Goal: Information Seeking & Learning: Learn about a topic

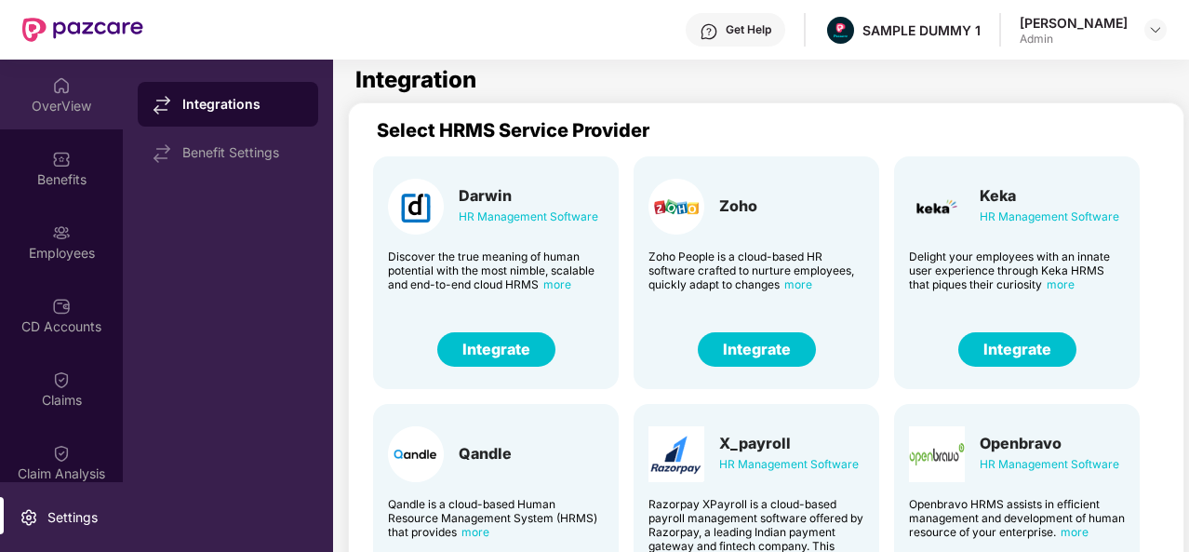
scroll to position [460, 13]
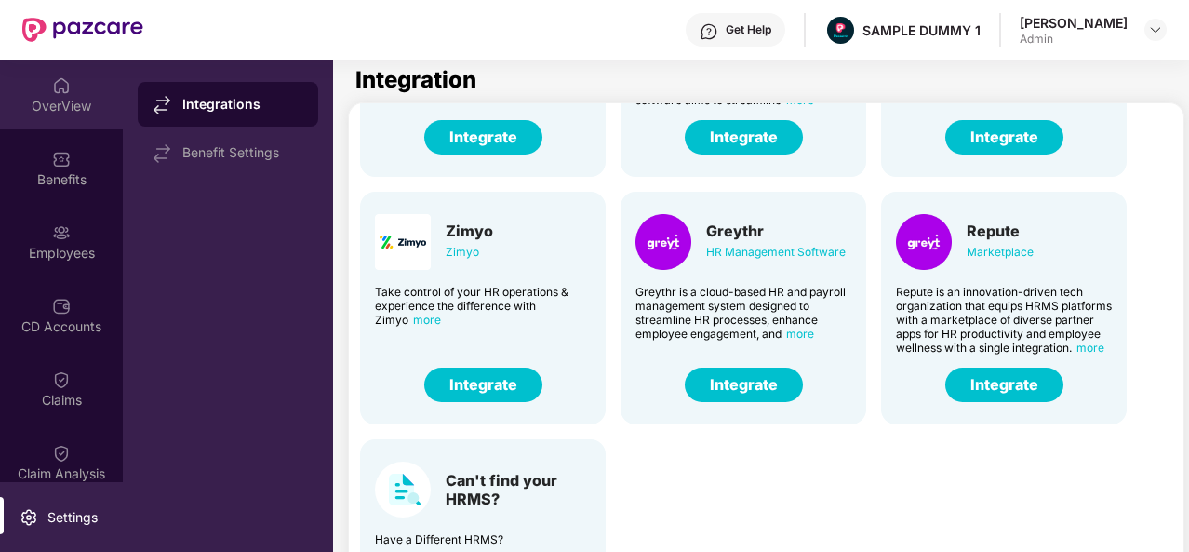
click at [74, 102] on div "OverView" at bounding box center [61, 106] width 123 height 19
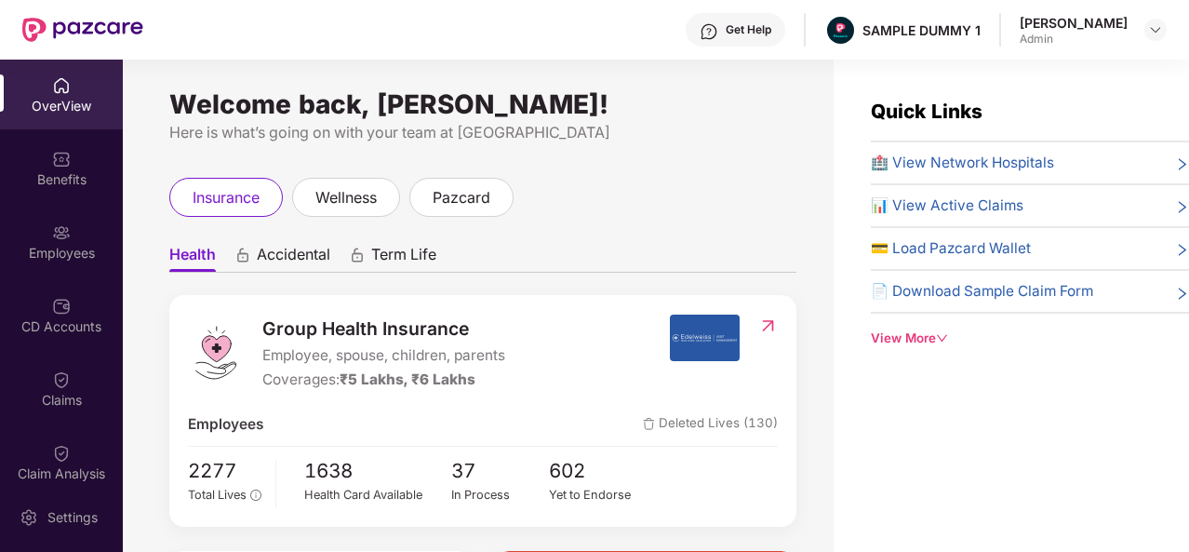
drag, startPoint x: 1029, startPoint y: 20, endPoint x: 1135, endPoint y: 21, distance: 106.1
click at [1135, 21] on div "[PERSON_NAME] Admin" at bounding box center [1093, 30] width 147 height 33
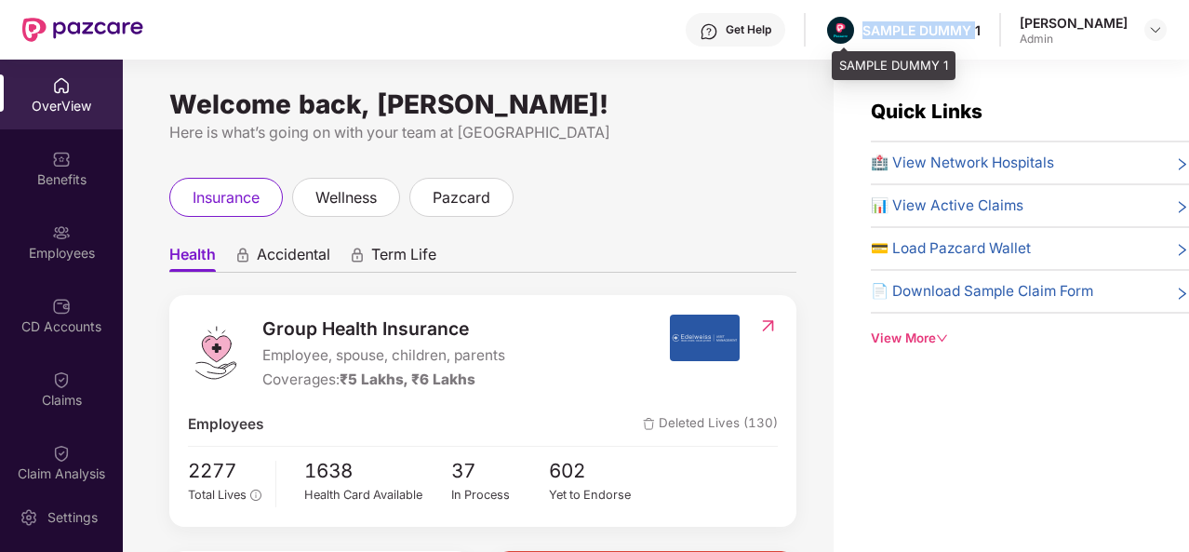
drag, startPoint x: 873, startPoint y: 27, endPoint x: 983, endPoint y: 34, distance: 110.0
click at [981, 34] on div "SAMPLE DUMMY 1" at bounding box center [922, 30] width 118 height 18
click at [718, 39] on img at bounding box center [709, 31] width 19 height 19
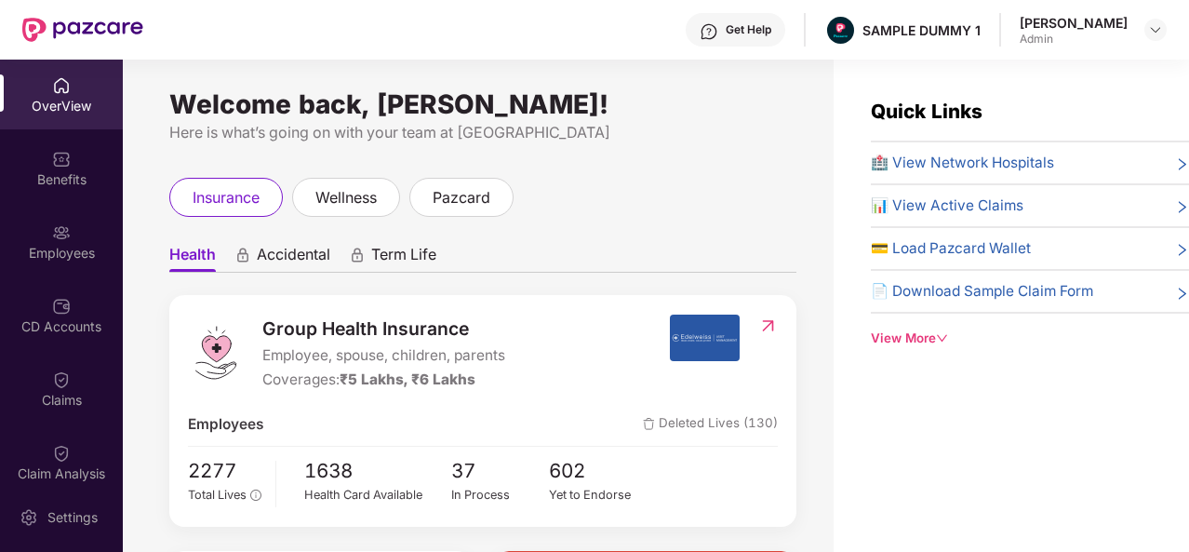
click at [523, 251] on ul "Health Accidental Term Life" at bounding box center [482, 253] width 627 height 37
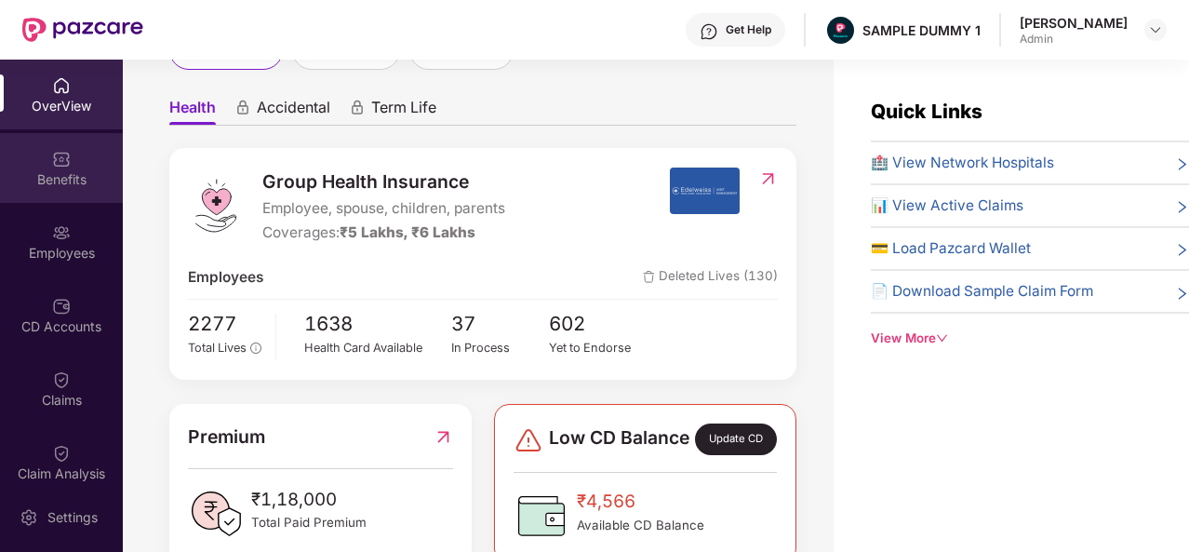
scroll to position [125, 0]
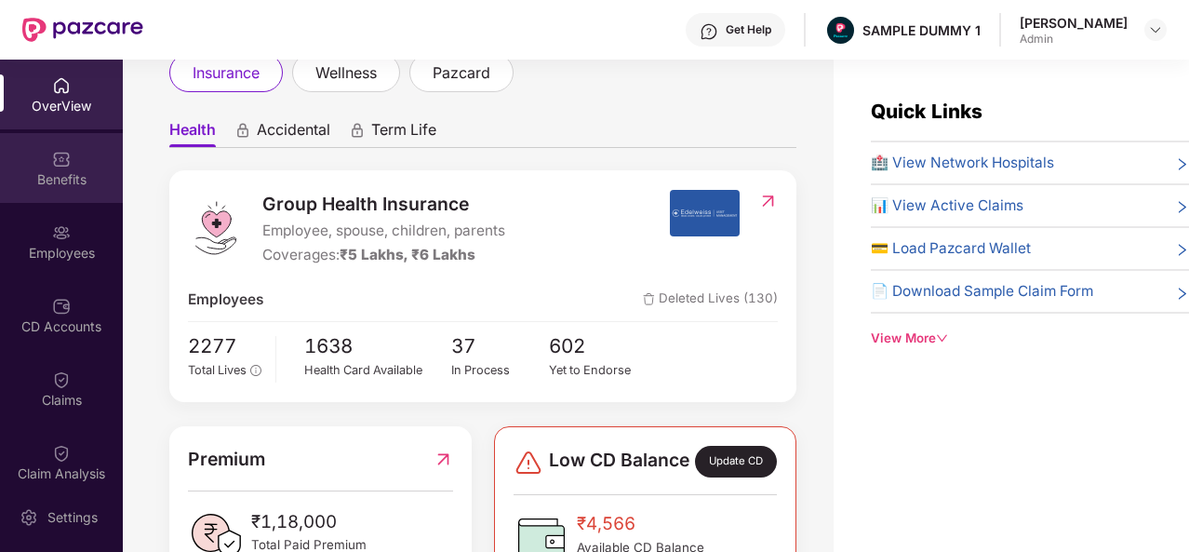
click at [35, 177] on div "Benefits" at bounding box center [61, 179] width 123 height 19
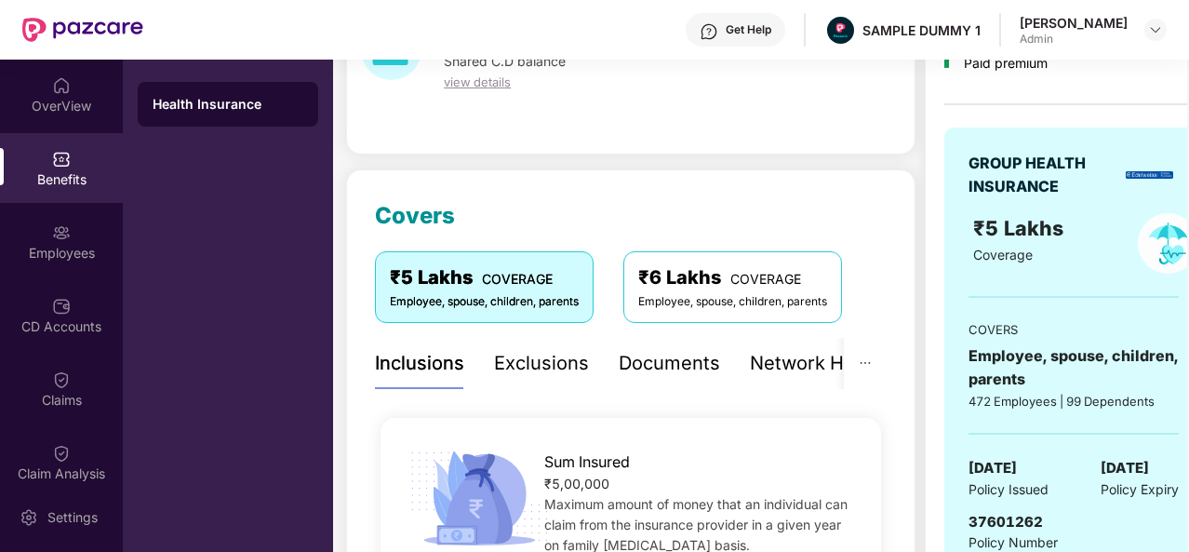
scroll to position [131, 0]
click at [549, 355] on div "Exclusions" at bounding box center [541, 364] width 95 height 29
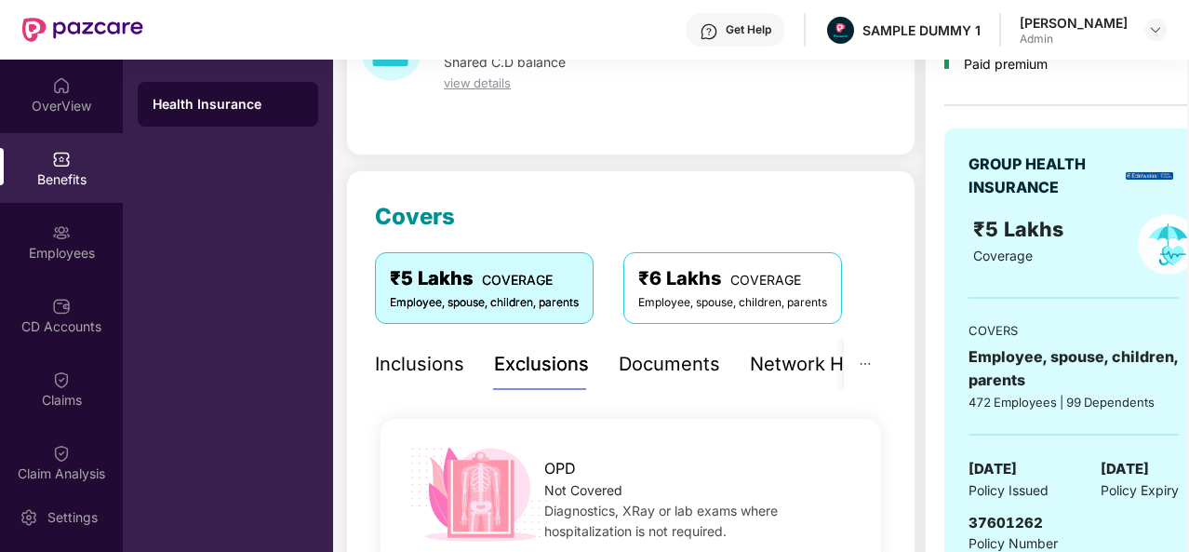
click at [549, 355] on div "Exclusions" at bounding box center [541, 364] width 95 height 29
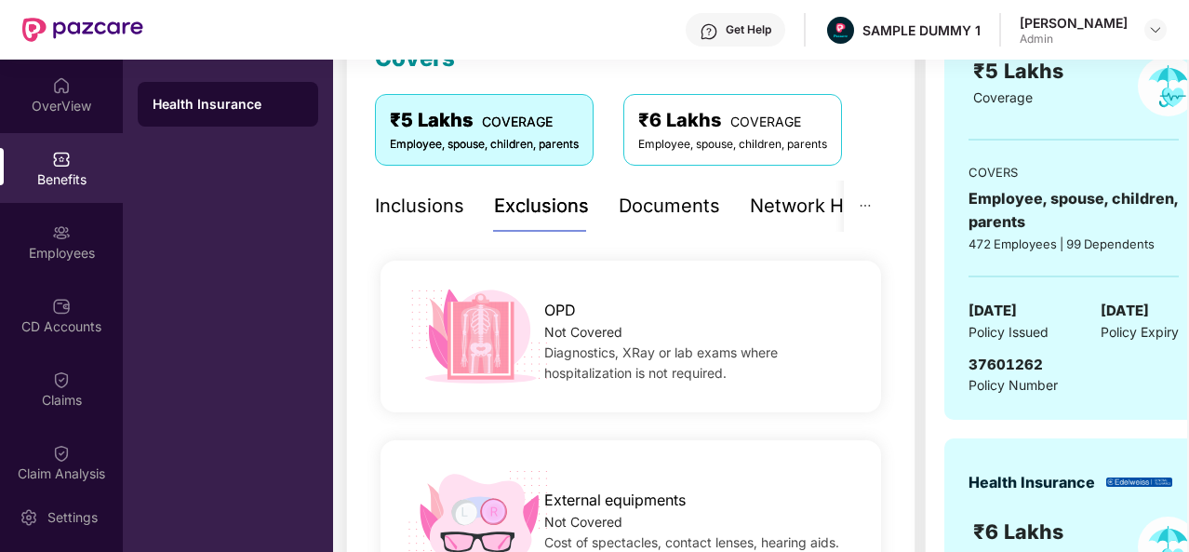
scroll to position [288, 0]
click at [674, 209] on div "Documents" at bounding box center [669, 207] width 101 height 29
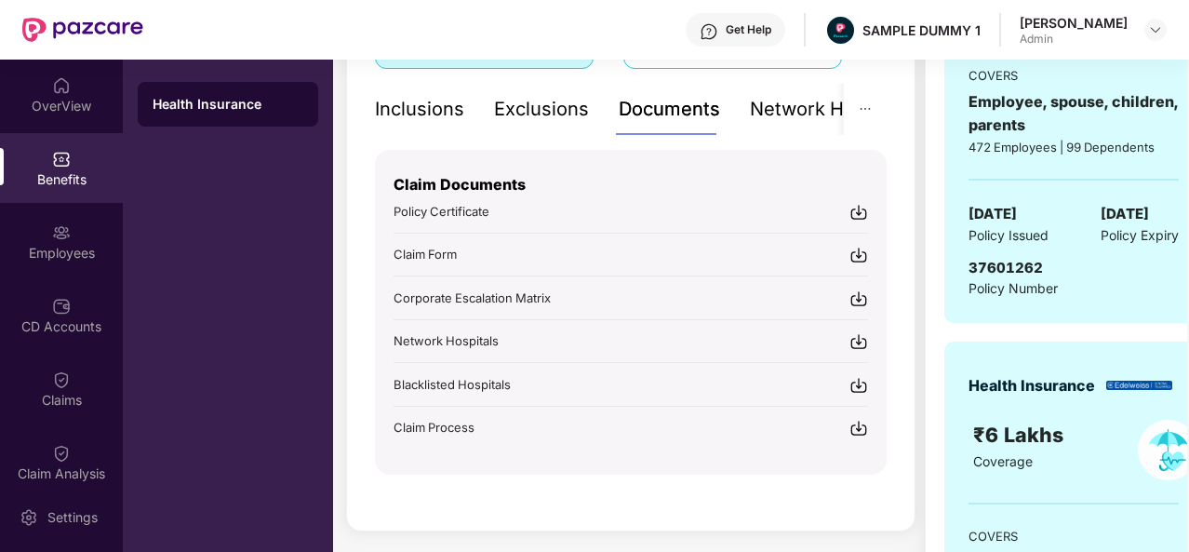
scroll to position [401, 0]
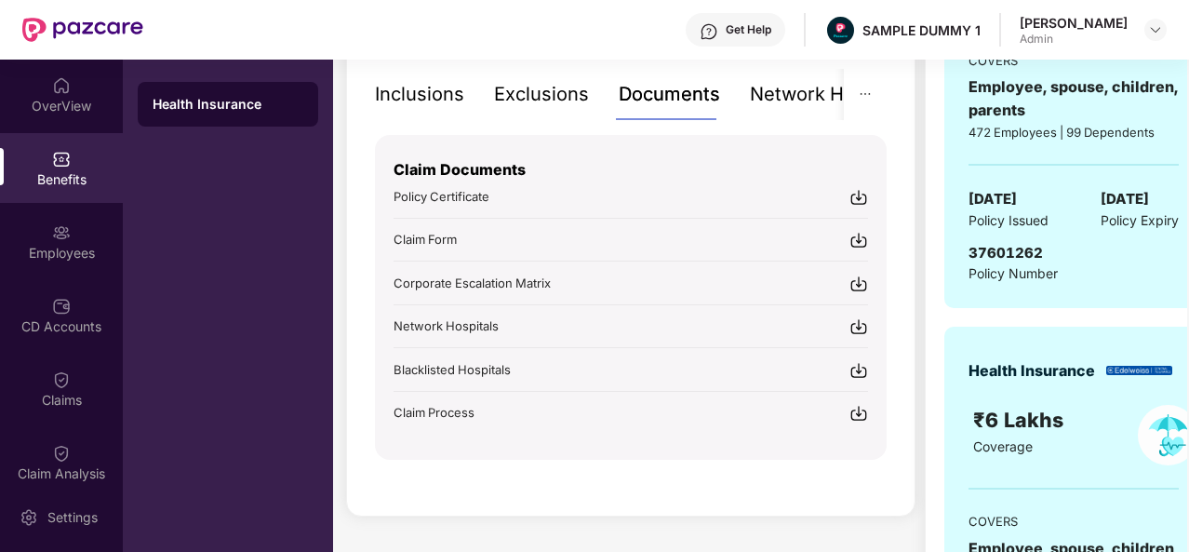
click at [862, 321] on img at bounding box center [859, 326] width 19 height 19
click at [793, 94] on div "Network Hospitals" at bounding box center [768, 94] width 163 height 29
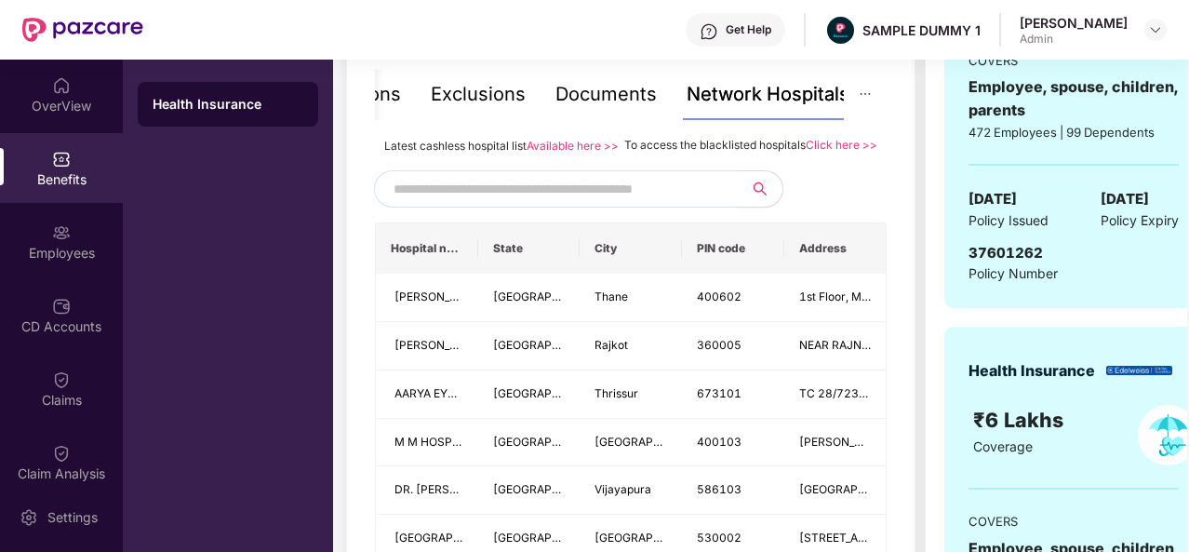
click at [486, 203] on input "text" at bounding box center [553, 189] width 318 height 28
type input "********"
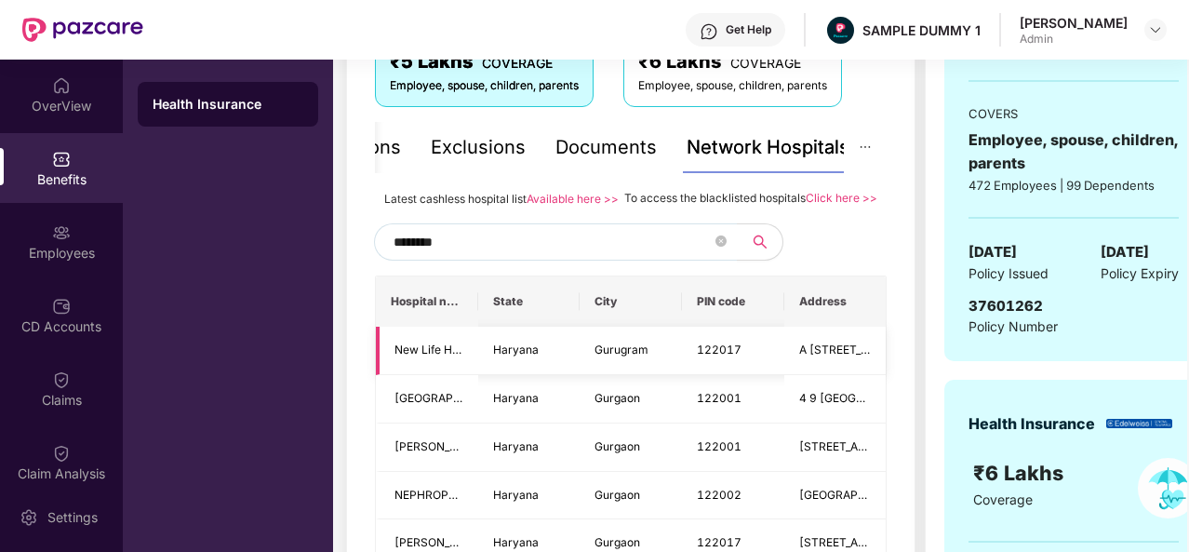
scroll to position [348, 0]
click at [494, 256] on input "********" at bounding box center [553, 242] width 318 height 28
click at [723, 247] on icon "close-circle" at bounding box center [721, 240] width 11 height 11
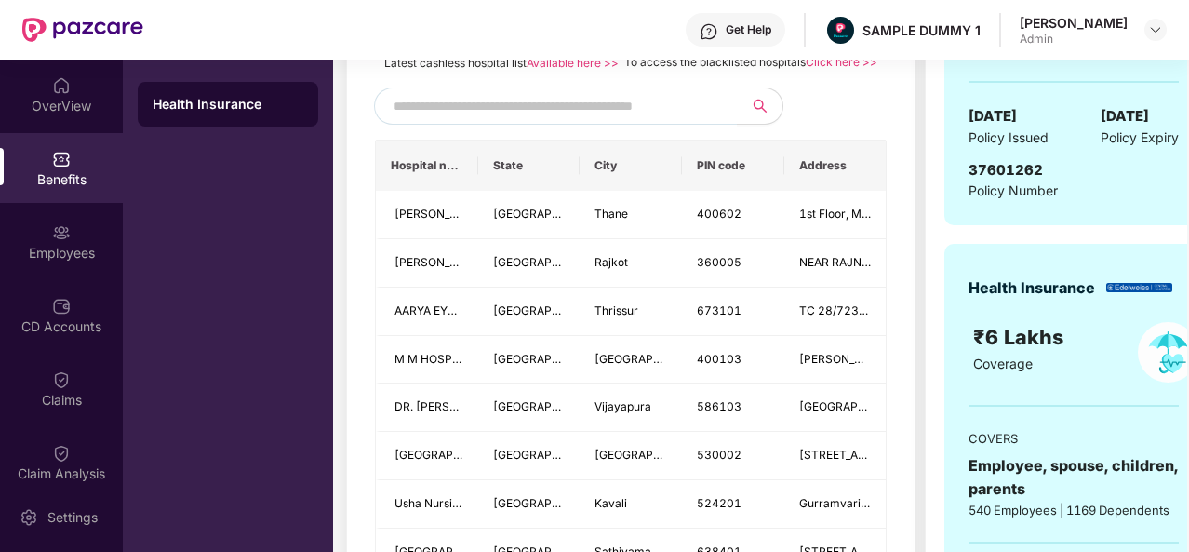
scroll to position [437, 0]
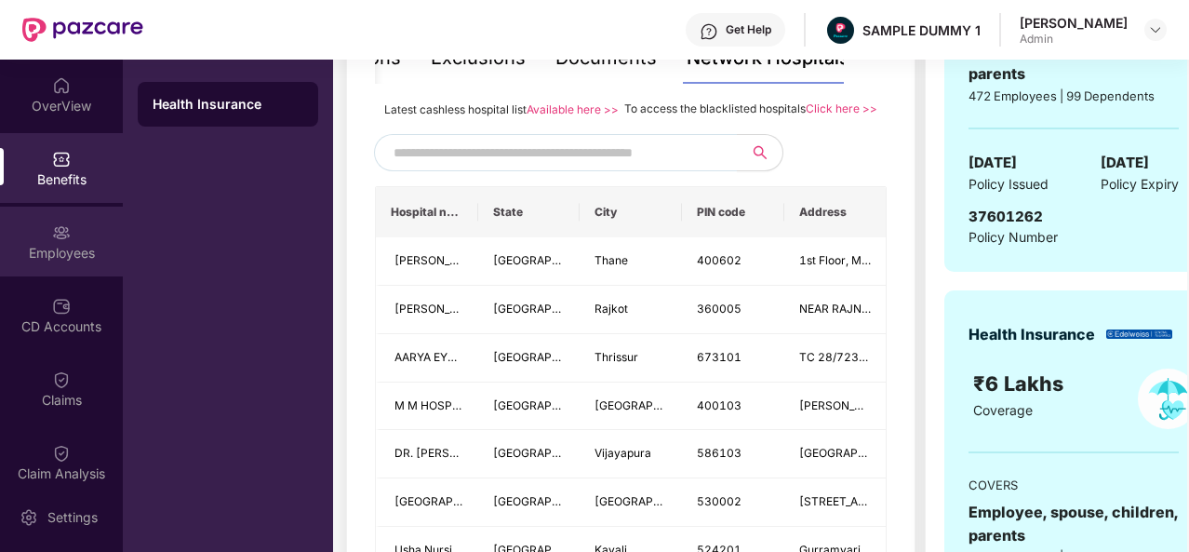
click at [45, 234] on div "Employees" at bounding box center [61, 242] width 123 height 70
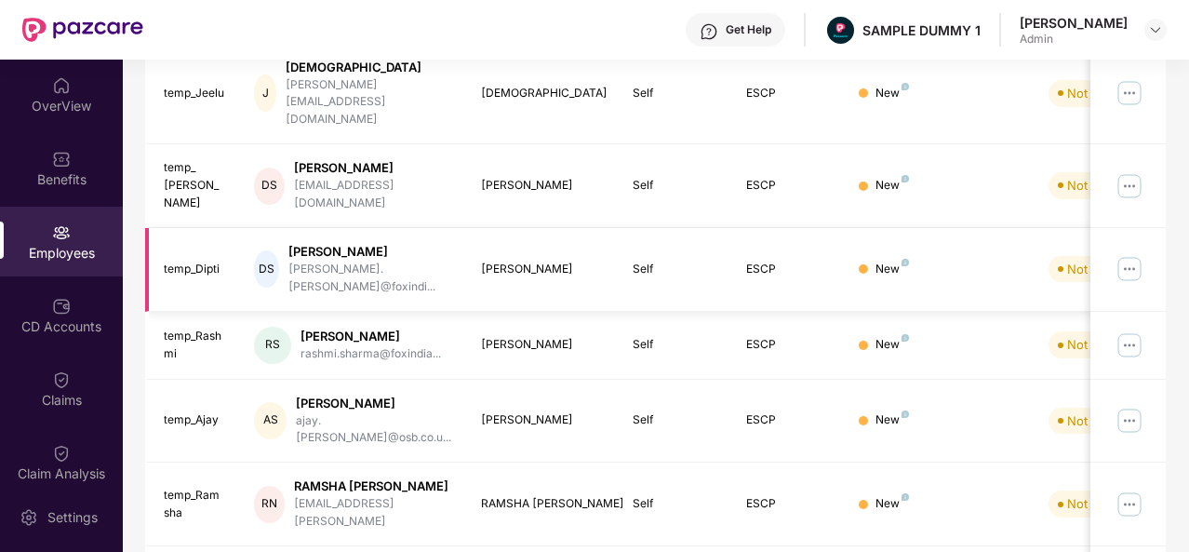
scroll to position [0, 0]
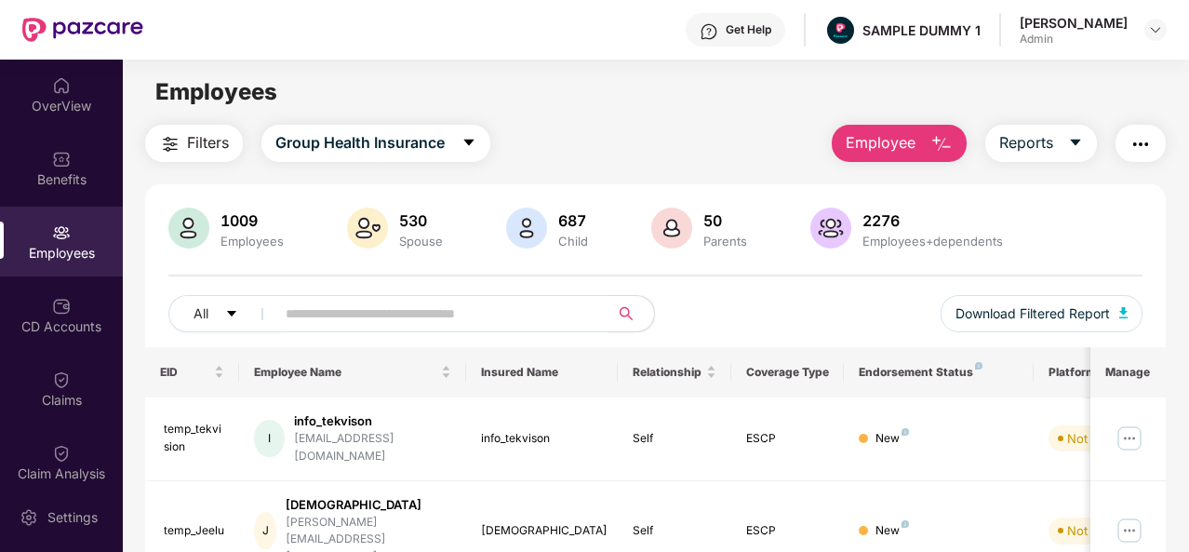
click at [920, 135] on button "Employee" at bounding box center [899, 143] width 135 height 37
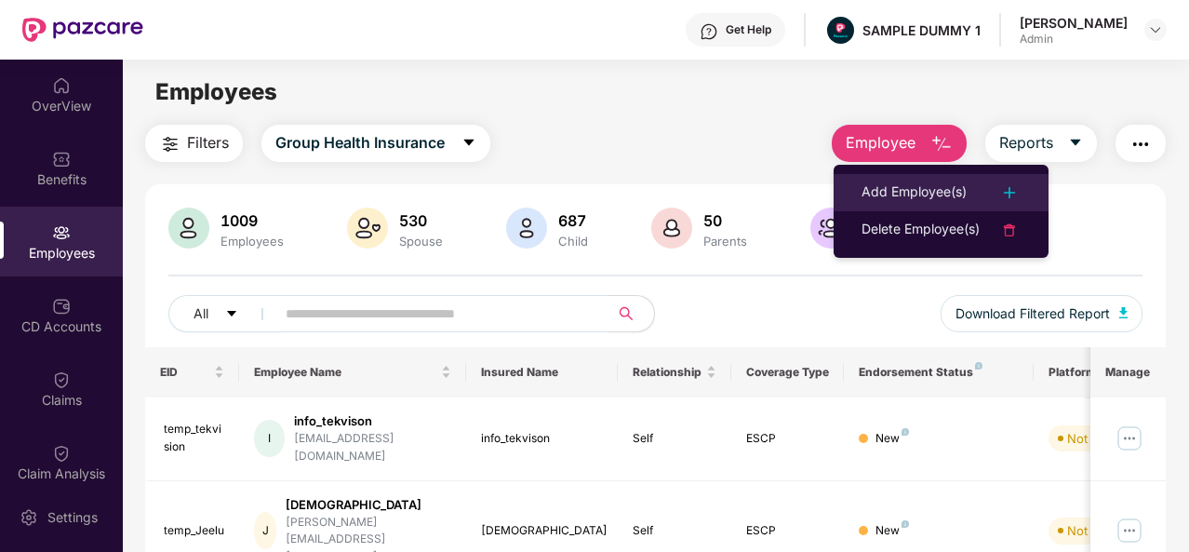
click at [964, 186] on div "Add Employee(s)" at bounding box center [914, 192] width 105 height 22
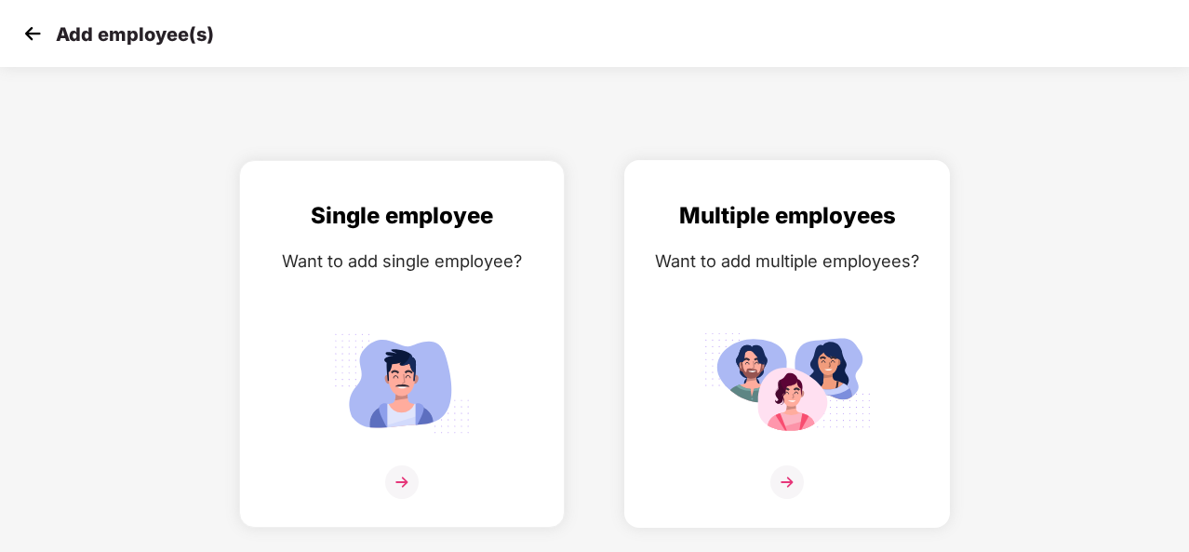
click at [790, 468] on img at bounding box center [786, 481] width 33 height 33
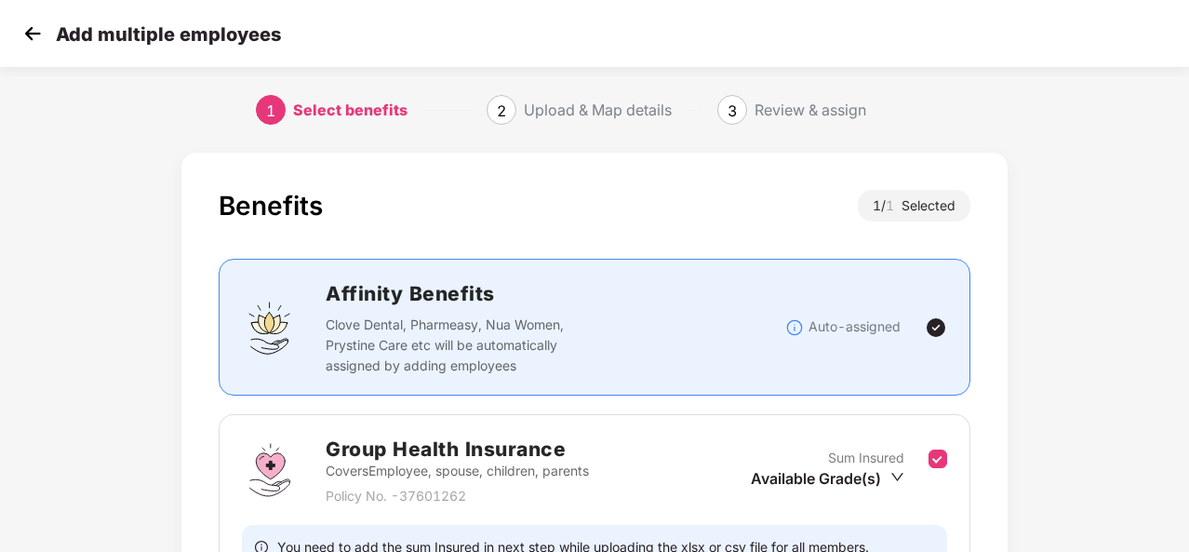
scroll to position [196, 0]
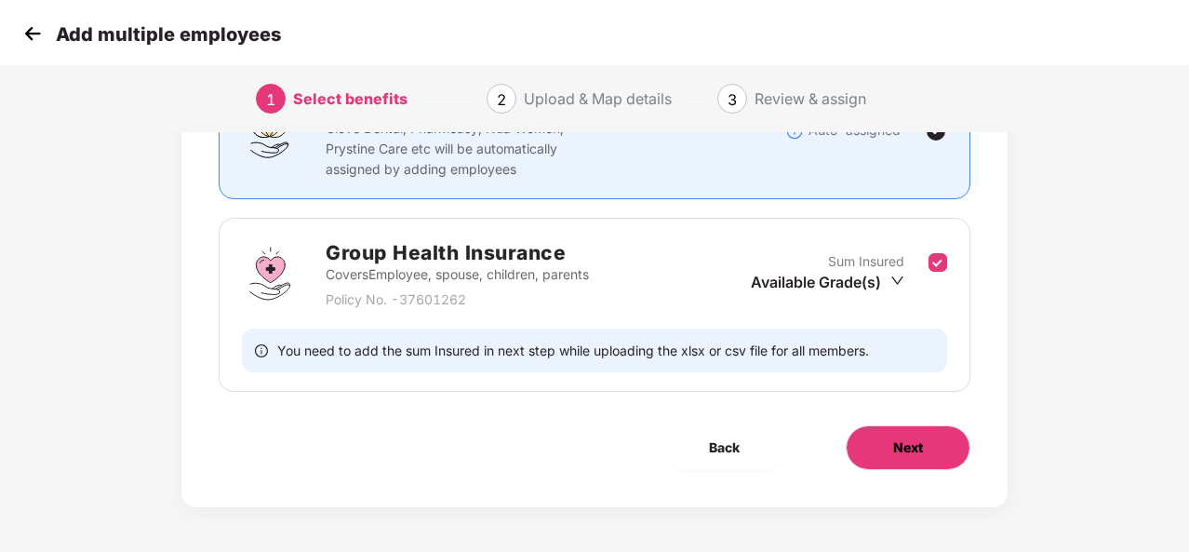
click at [901, 453] on span "Next" at bounding box center [908, 447] width 30 height 20
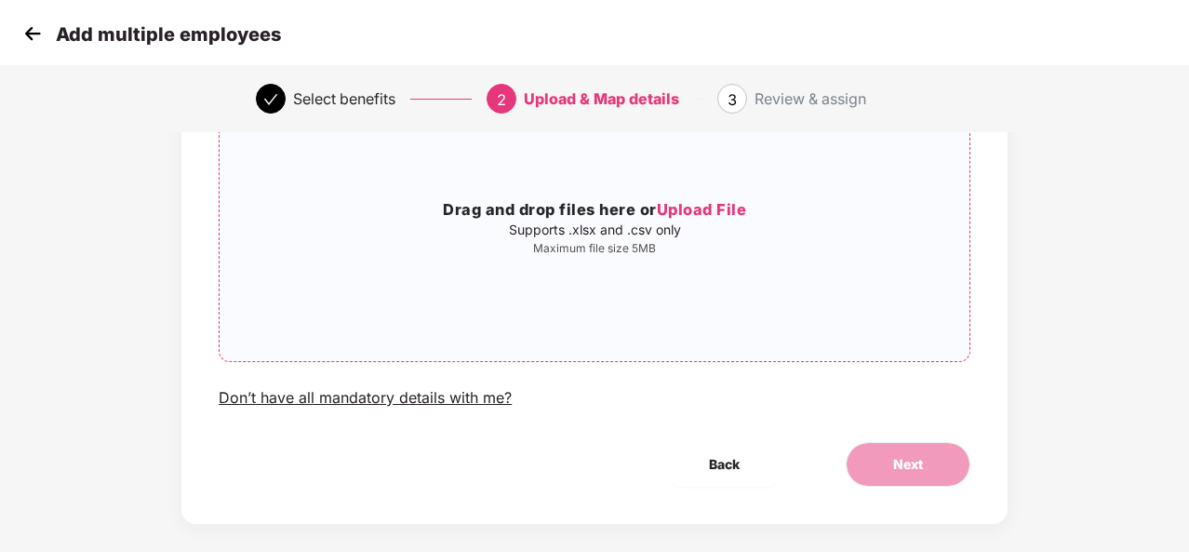
scroll to position [0, 0]
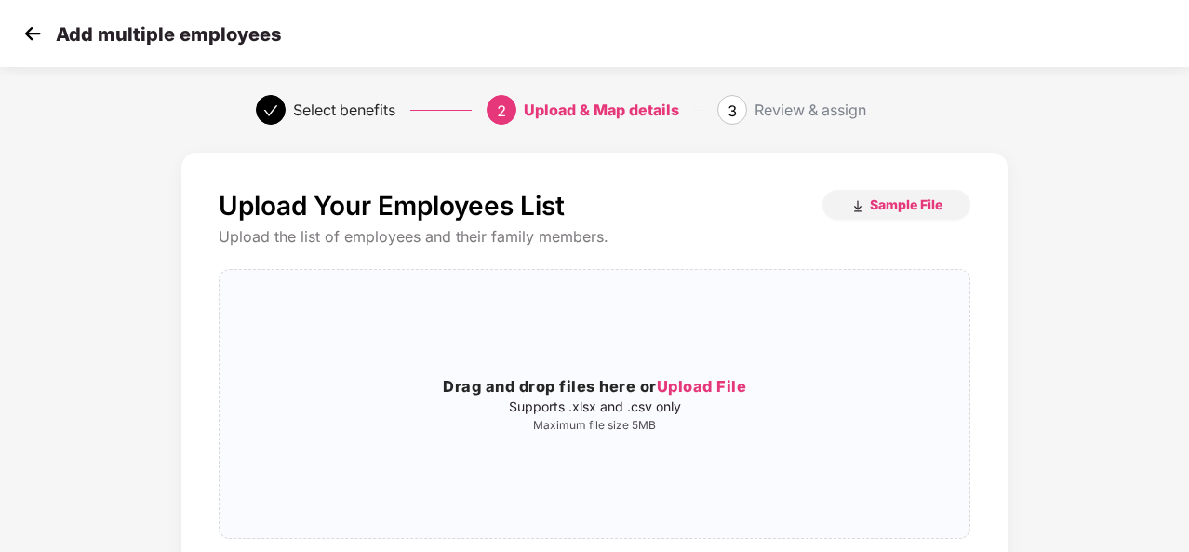
click at [24, 40] on img at bounding box center [33, 34] width 28 height 28
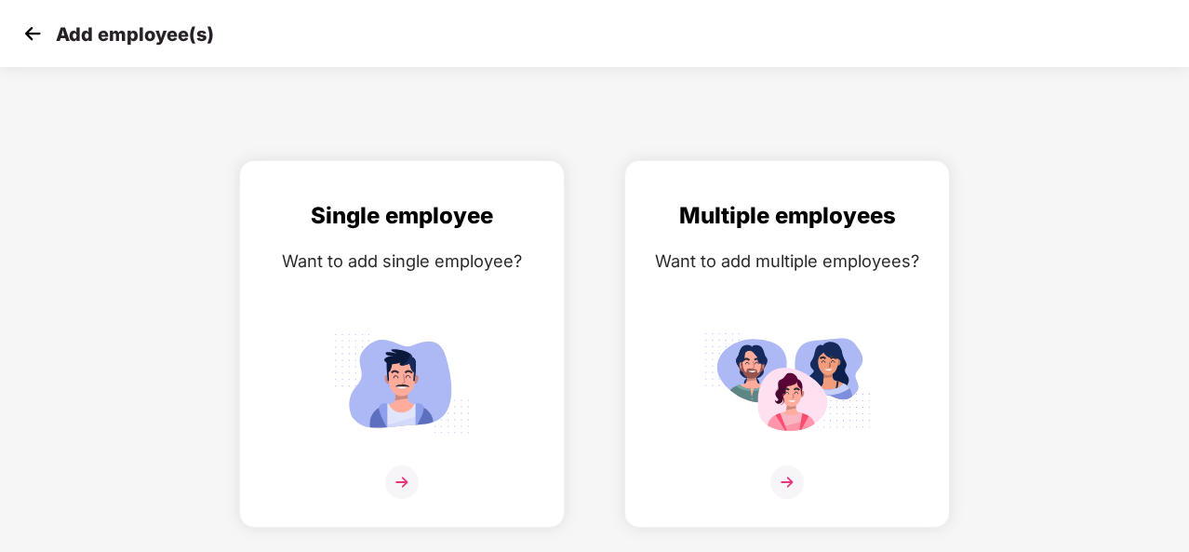
click at [39, 27] on img at bounding box center [33, 34] width 28 height 28
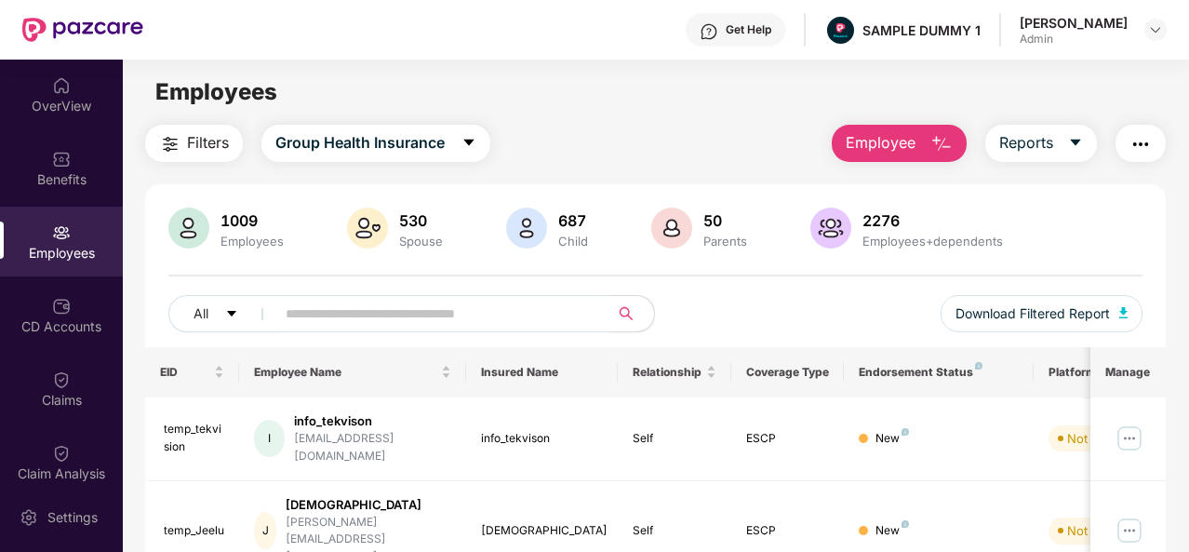
scroll to position [312, 0]
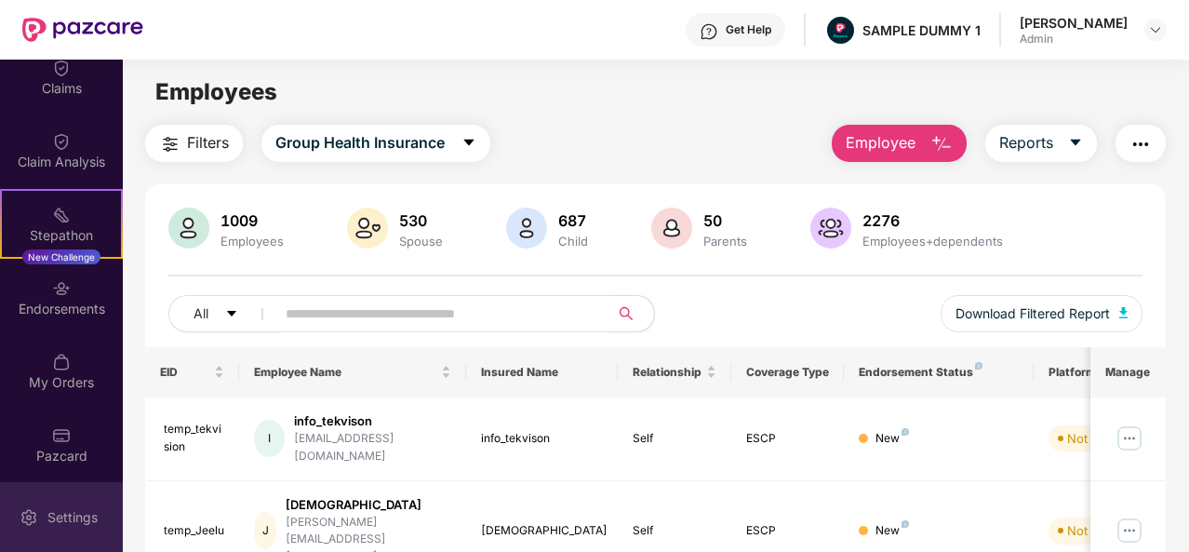
click at [56, 516] on div "Settings" at bounding box center [72, 517] width 61 height 19
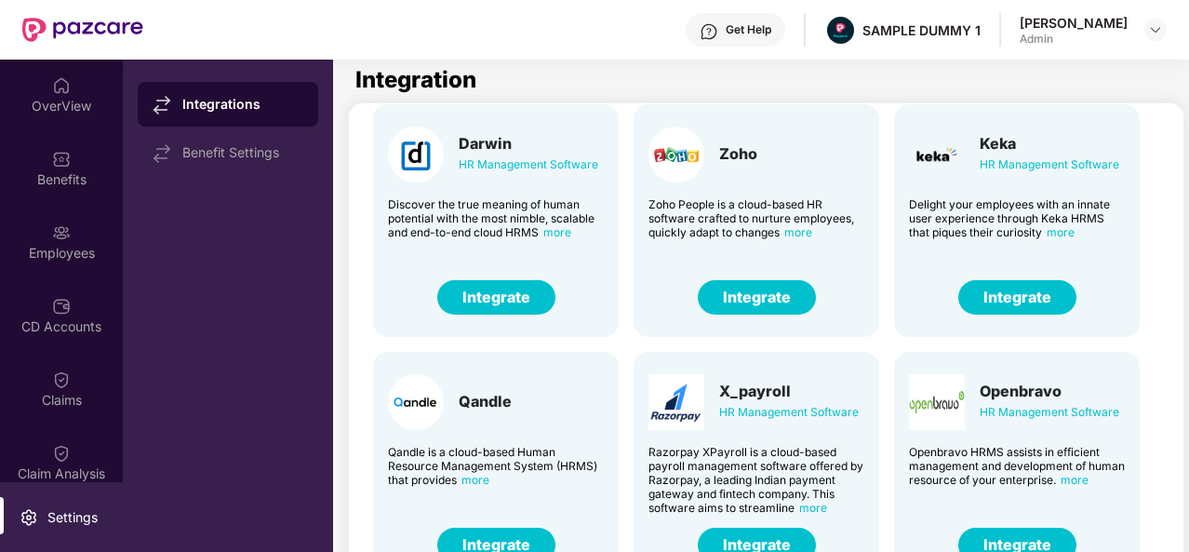
scroll to position [60, 0]
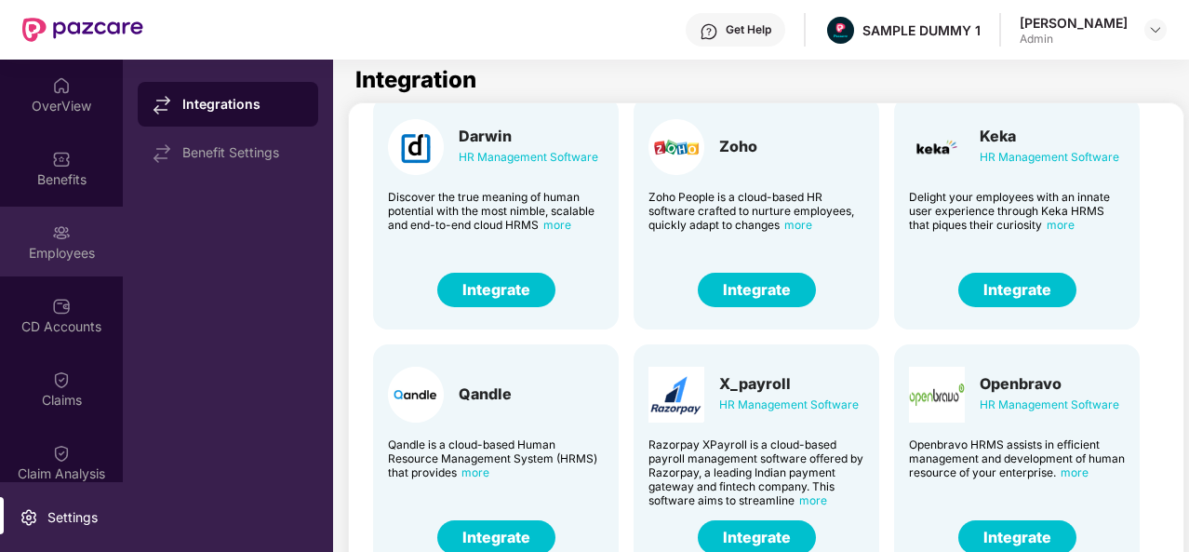
click at [62, 248] on div "Employees" at bounding box center [61, 253] width 123 height 19
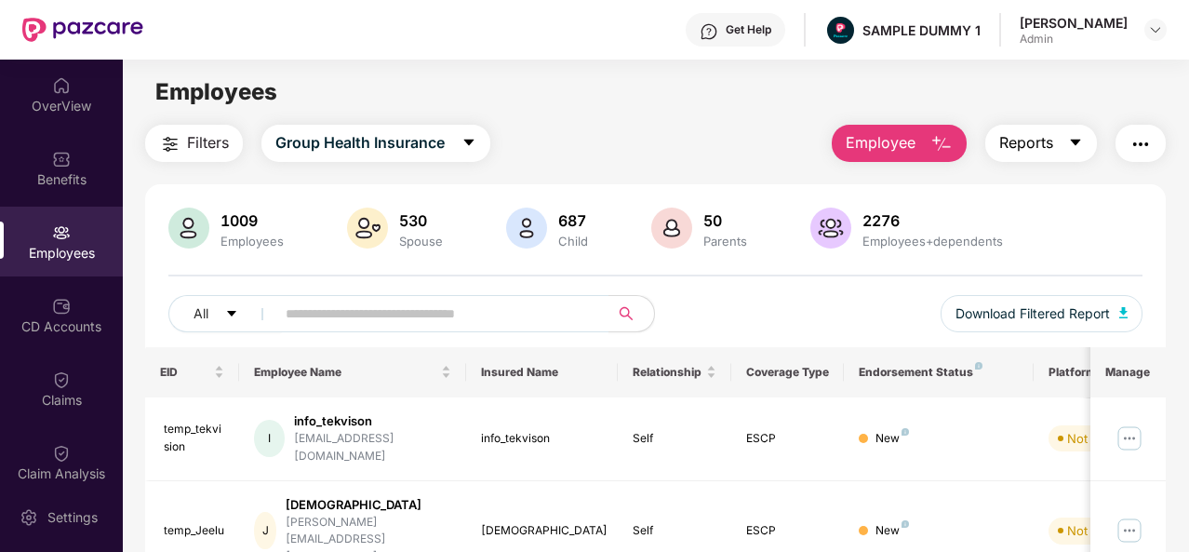
click at [1064, 149] on button "Reports" at bounding box center [1041, 143] width 112 height 37
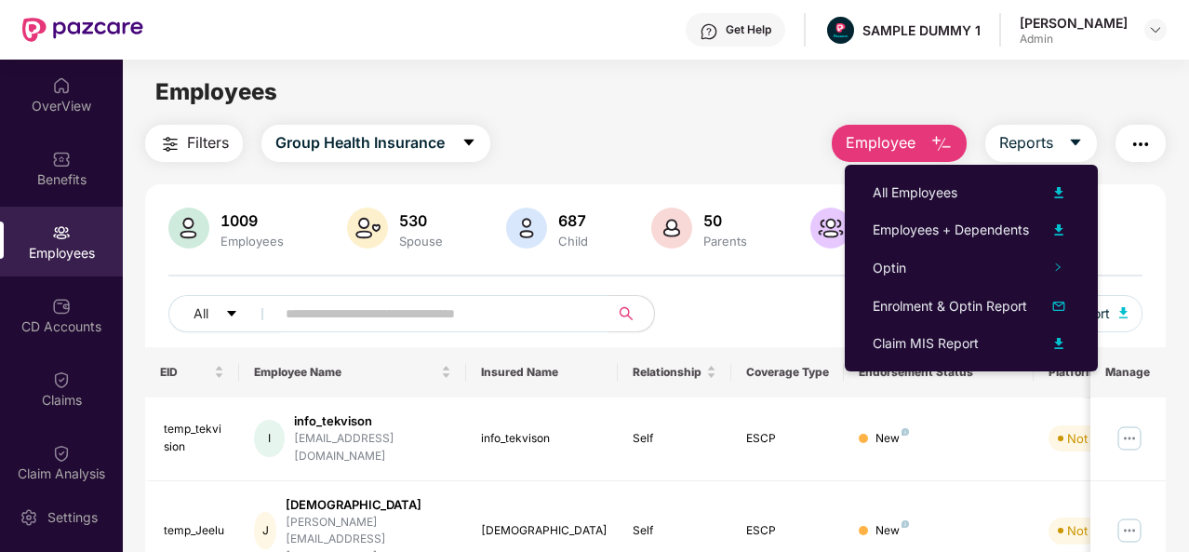
click at [1115, 114] on main "Employees Filters Group Health Insurance Employee Reports 1009 Employees 530 Sp…" at bounding box center [655, 336] width 1065 height 552
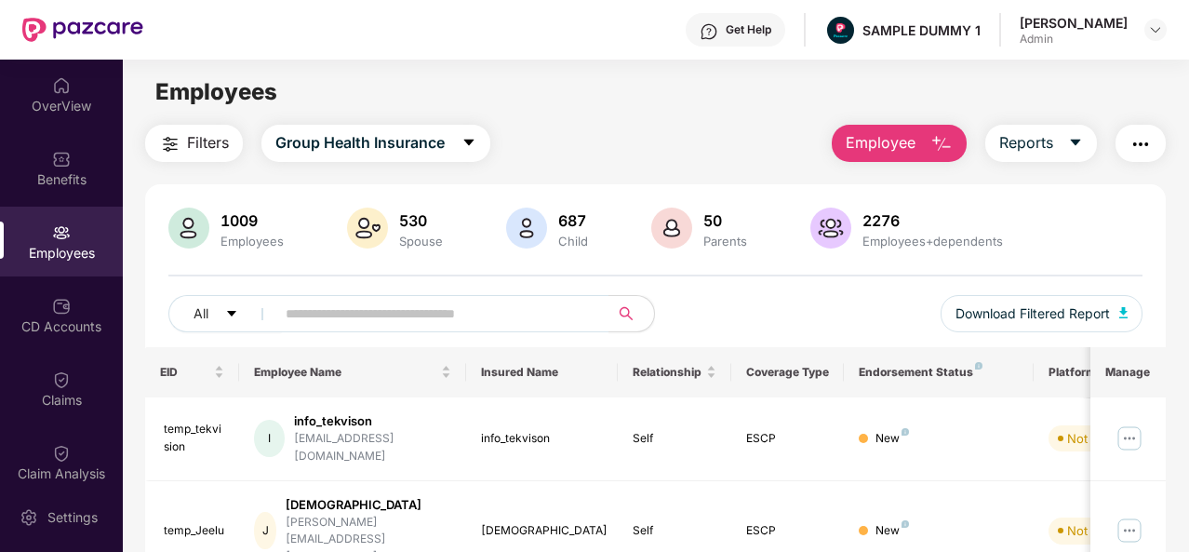
click at [1135, 128] on button "button" at bounding box center [1141, 143] width 50 height 37
click at [1146, 100] on div "Employees" at bounding box center [655, 91] width 1065 height 35
click at [74, 315] on div "CD Accounts" at bounding box center [61, 315] width 123 height 70
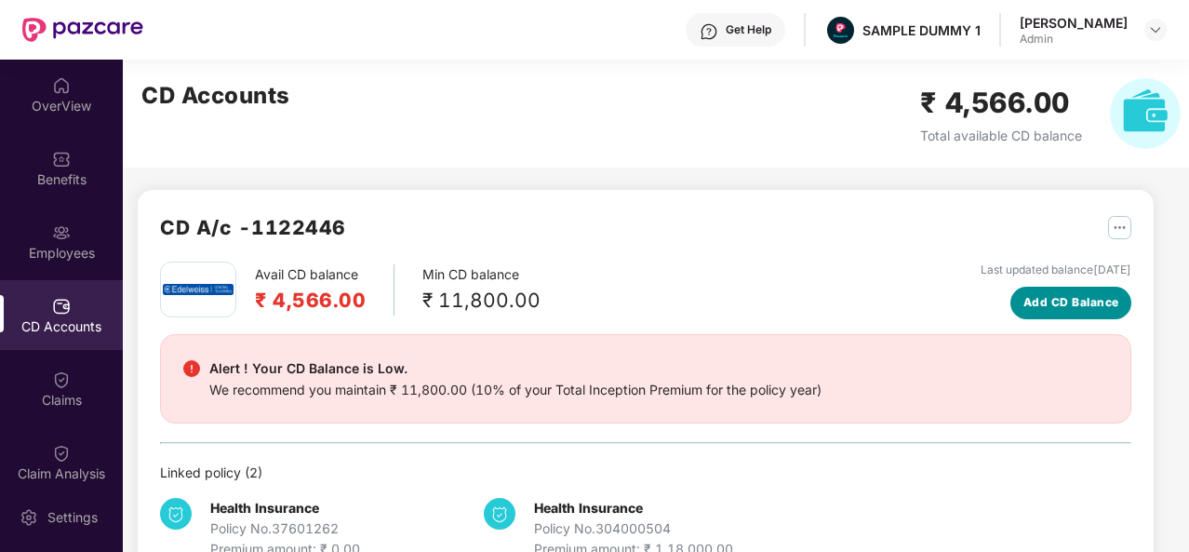
click at [1077, 301] on span "Add CD Balance" at bounding box center [1072, 303] width 96 height 18
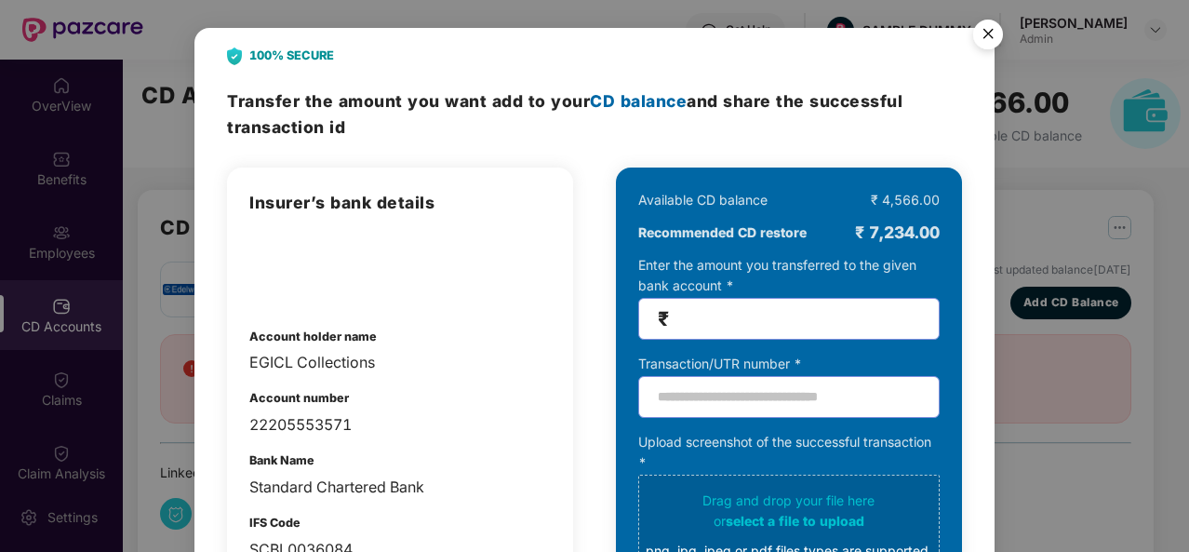
click at [997, 33] on img "Close" at bounding box center [988, 37] width 52 height 52
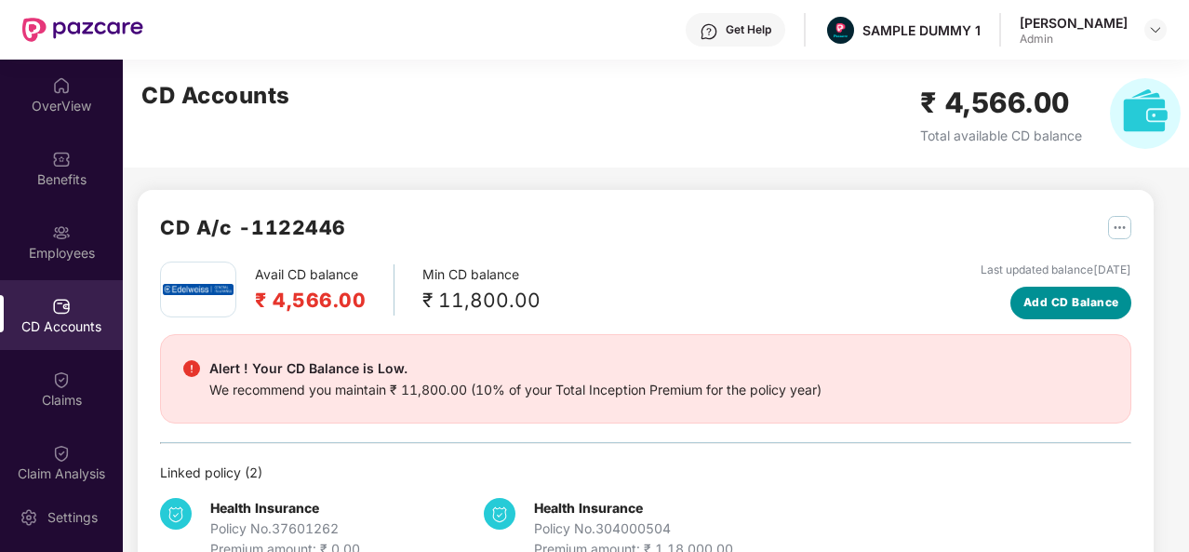
click at [1064, 297] on span "Add CD Balance" at bounding box center [1072, 303] width 96 height 18
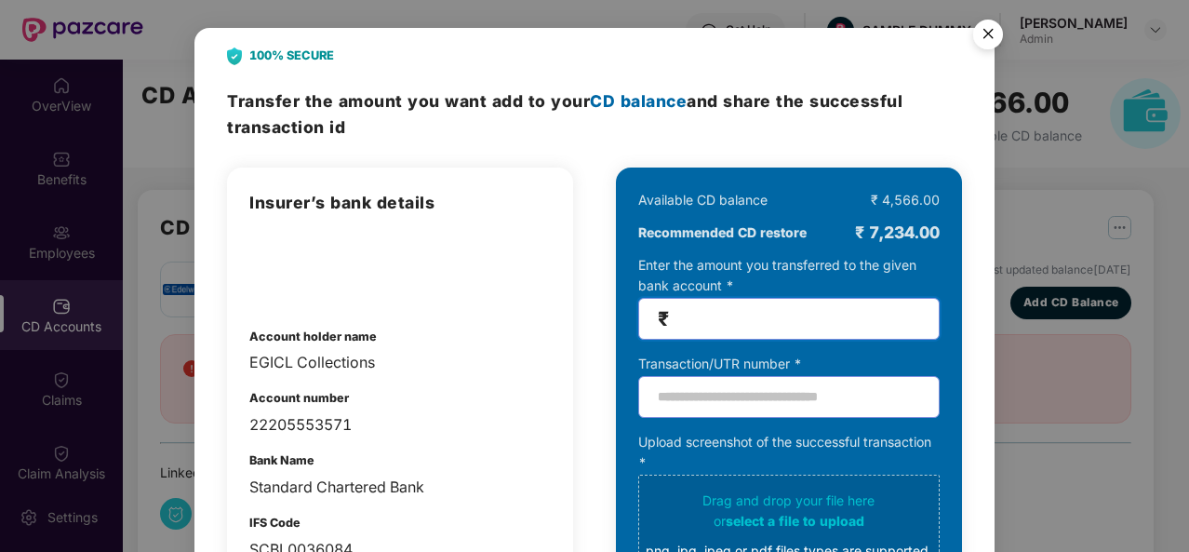
click at [724, 314] on input "number" at bounding box center [797, 318] width 248 height 21
type input "*****"
click at [979, 30] on img "Close" at bounding box center [988, 37] width 52 height 52
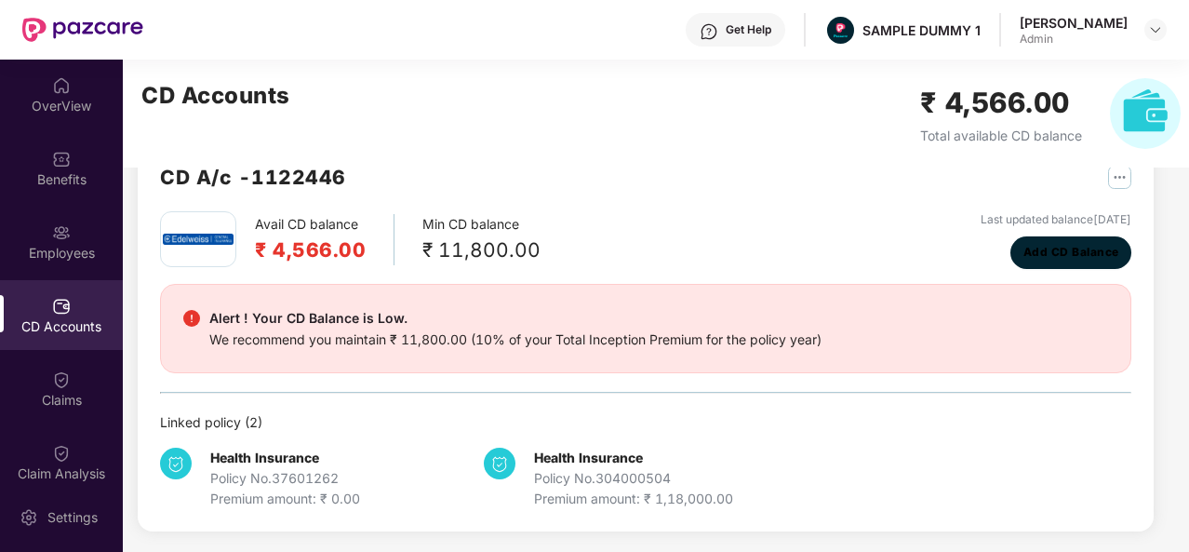
scroll to position [50, 0]
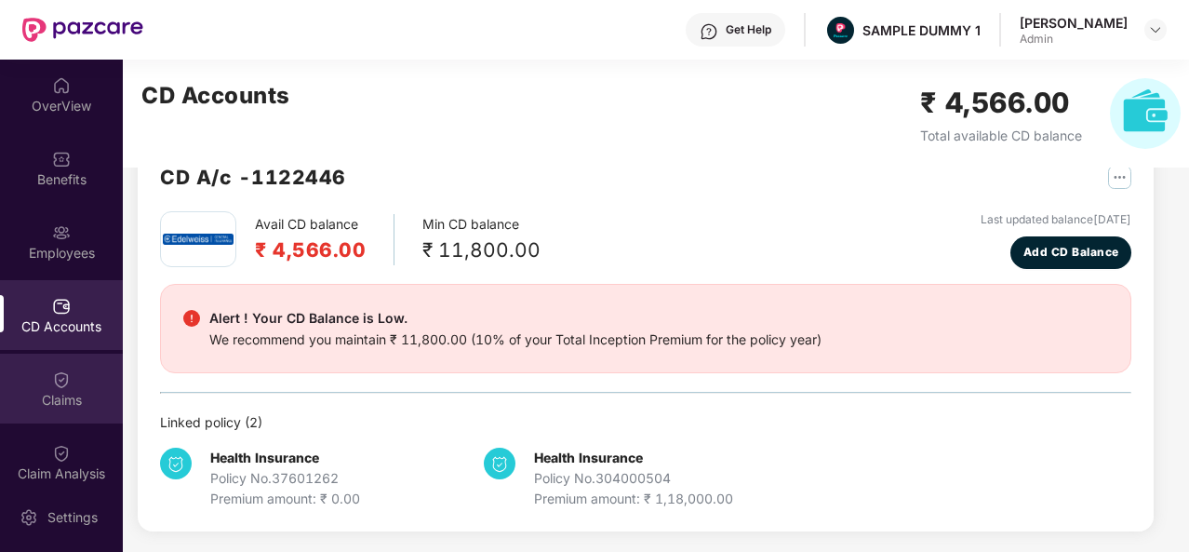
click at [64, 381] on img at bounding box center [61, 379] width 19 height 19
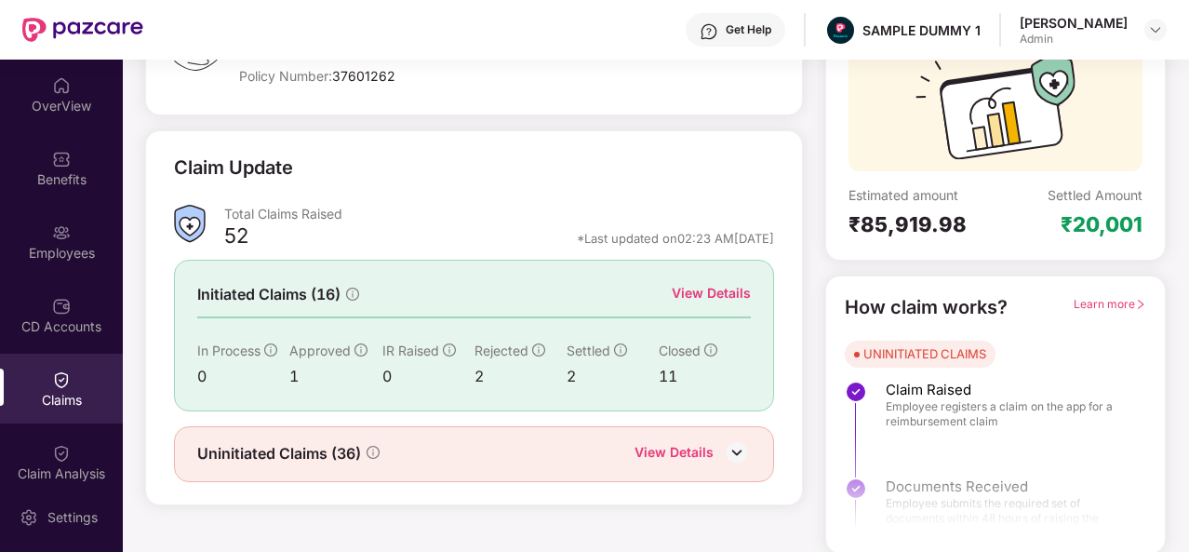
scroll to position [175, 0]
click at [727, 296] on div "View Details" at bounding box center [711, 293] width 79 height 20
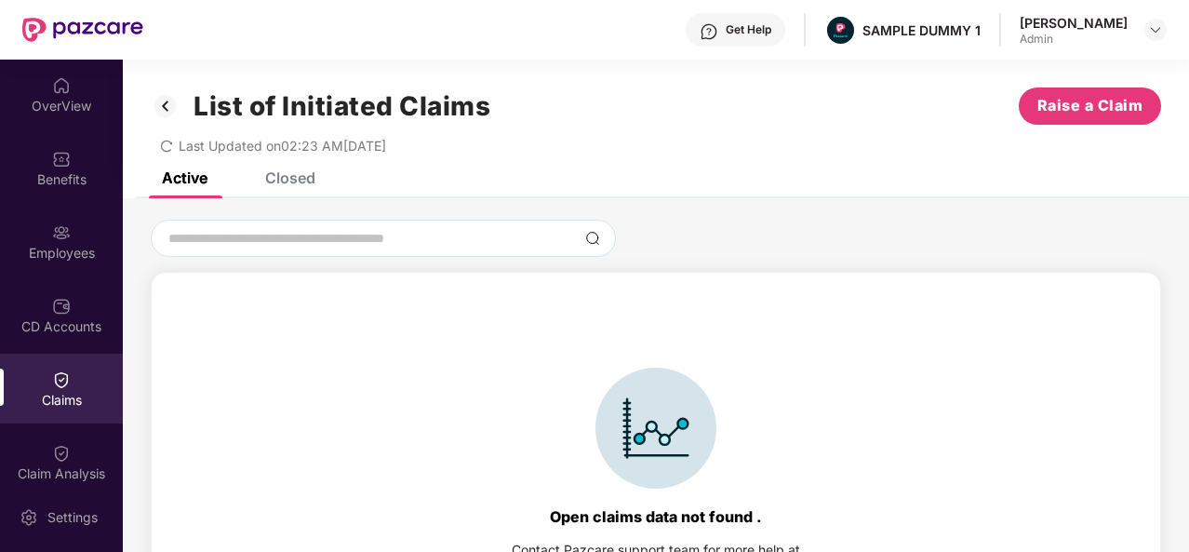
click at [277, 171] on div "List of Initiated Claims Raise a Claim Last Updated on 02:23 AM[DATE]" at bounding box center [656, 116] width 1066 height 113
click at [285, 172] on div "Closed" at bounding box center [290, 177] width 50 height 19
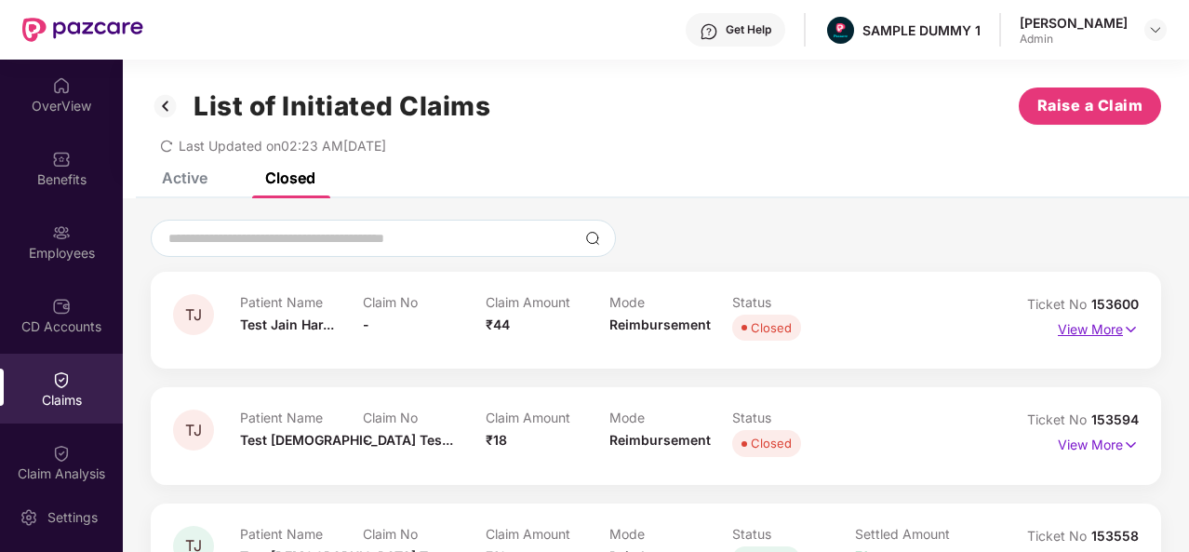
click at [1094, 330] on p "View More" at bounding box center [1098, 327] width 81 height 25
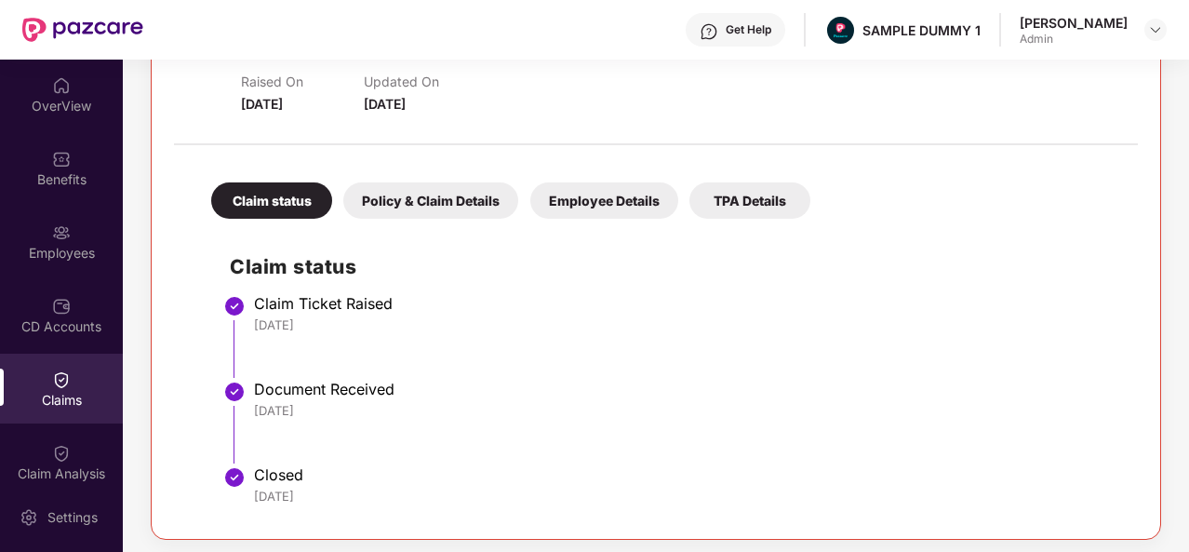
scroll to position [292, 0]
click at [473, 194] on div "Policy & Claim Details" at bounding box center [430, 199] width 175 height 36
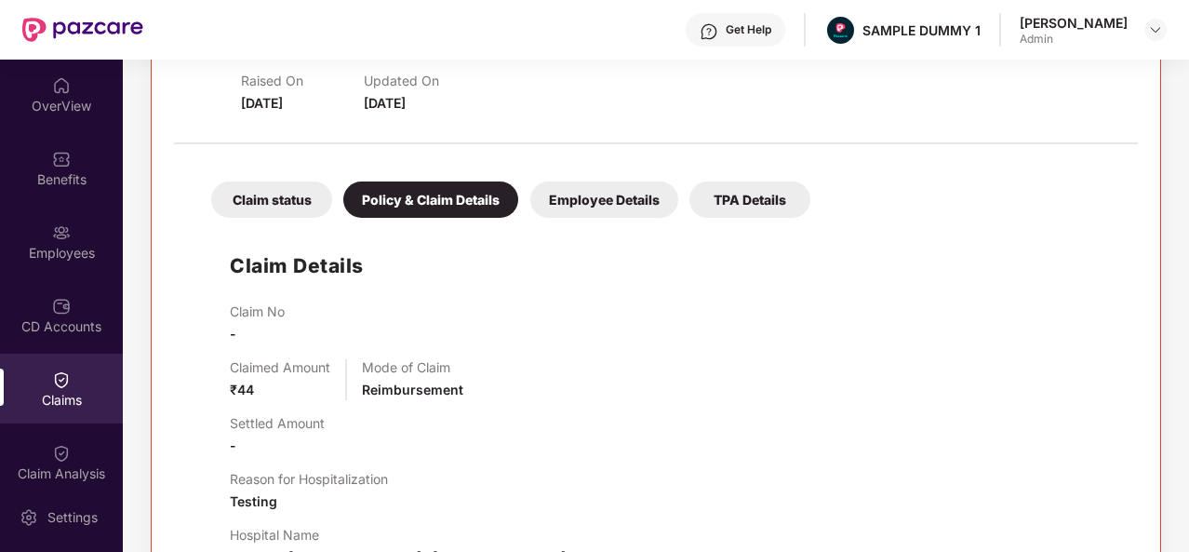
click at [618, 193] on div "Employee Details" at bounding box center [604, 199] width 148 height 36
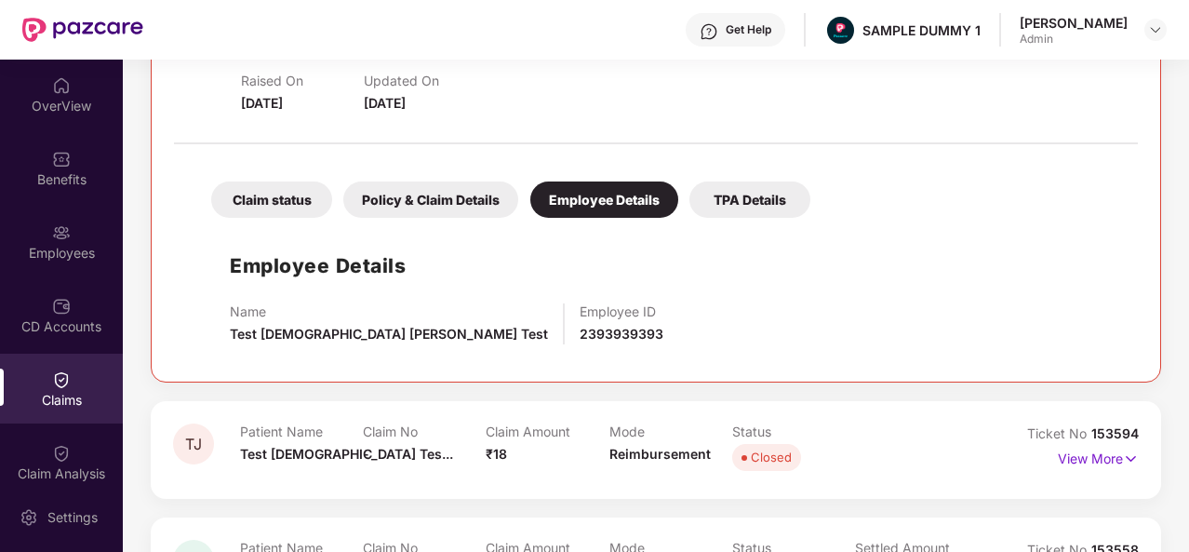
click at [733, 209] on div "TPA Details" at bounding box center [749, 199] width 121 height 36
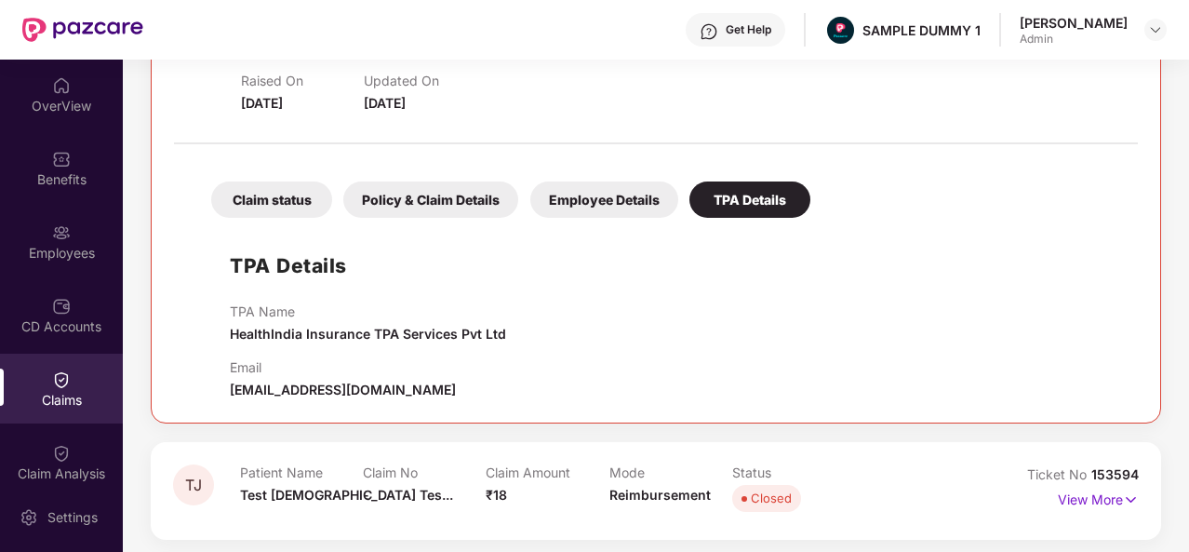
click at [294, 196] on div "Claim status" at bounding box center [271, 199] width 121 height 36
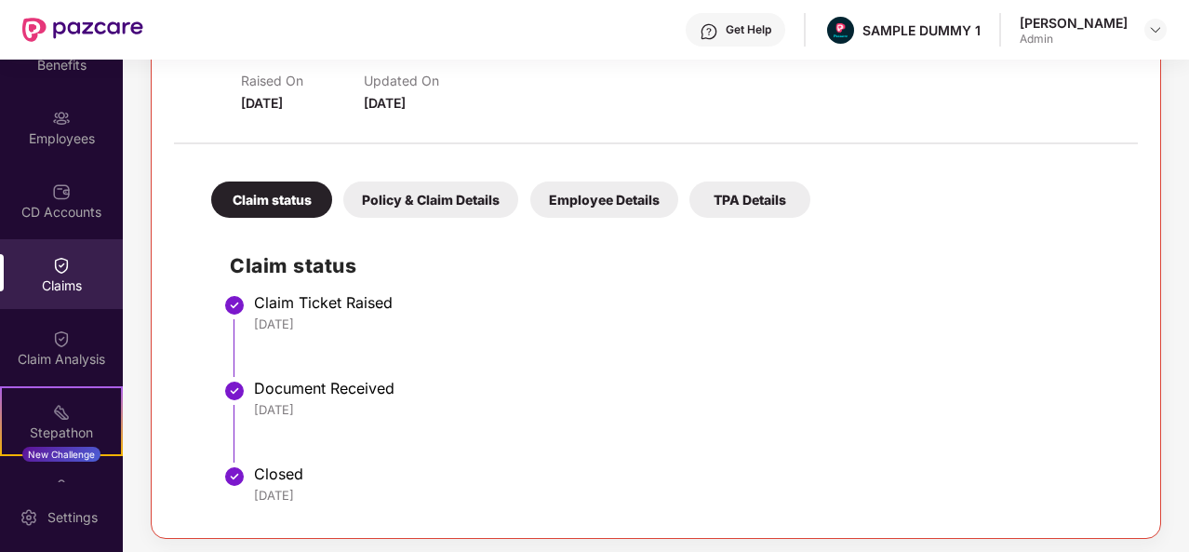
scroll to position [0, 0]
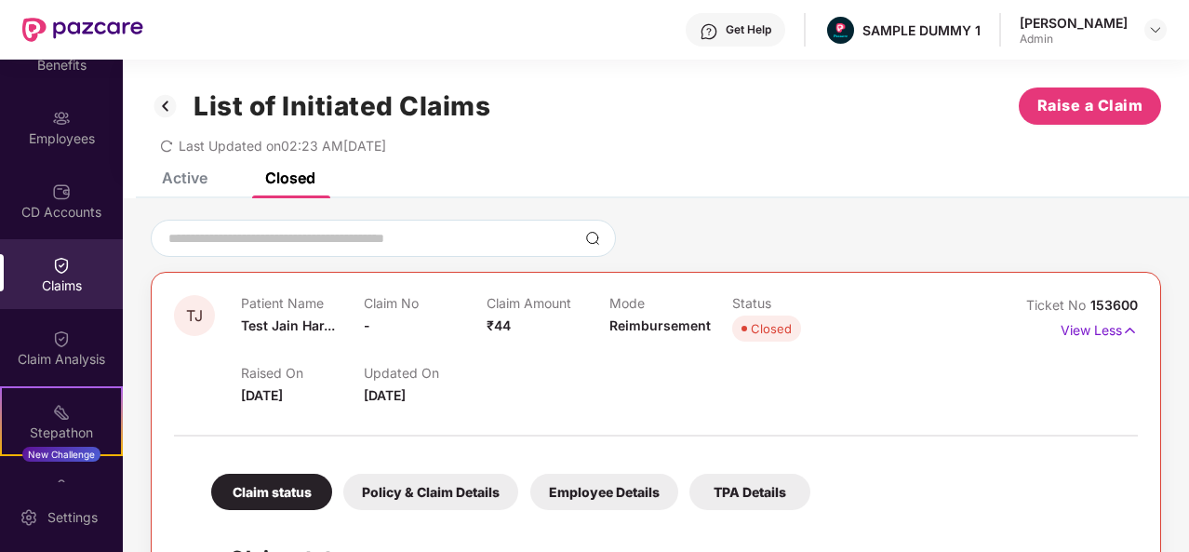
click at [164, 108] on img at bounding box center [166, 106] width 30 height 32
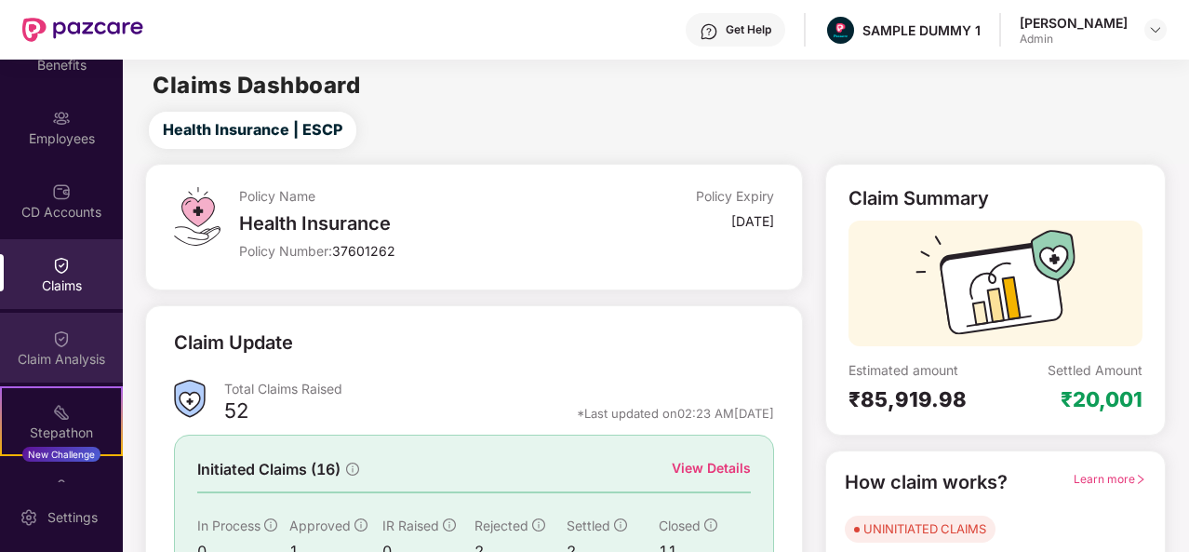
click at [75, 327] on div "Claim Analysis" at bounding box center [61, 348] width 123 height 70
